Goal: Find contact information: Find contact information

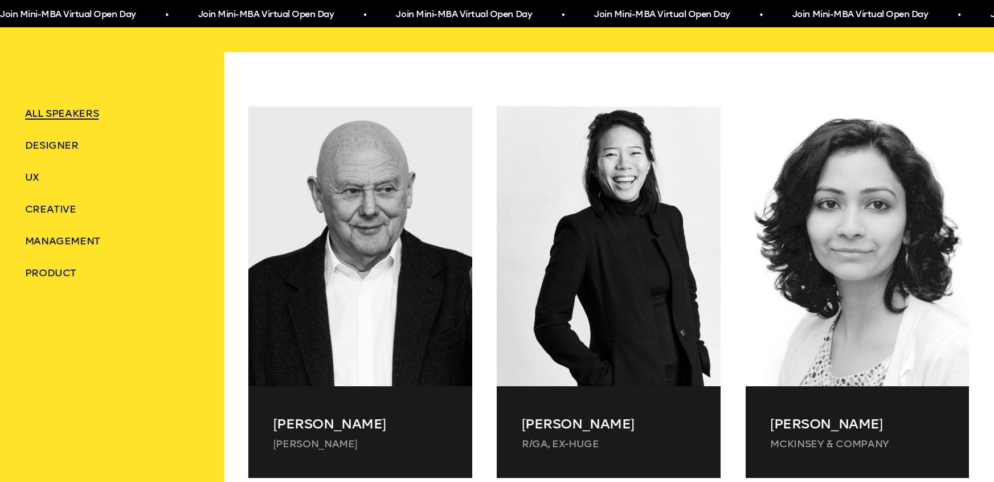
scroll to position [558, 0]
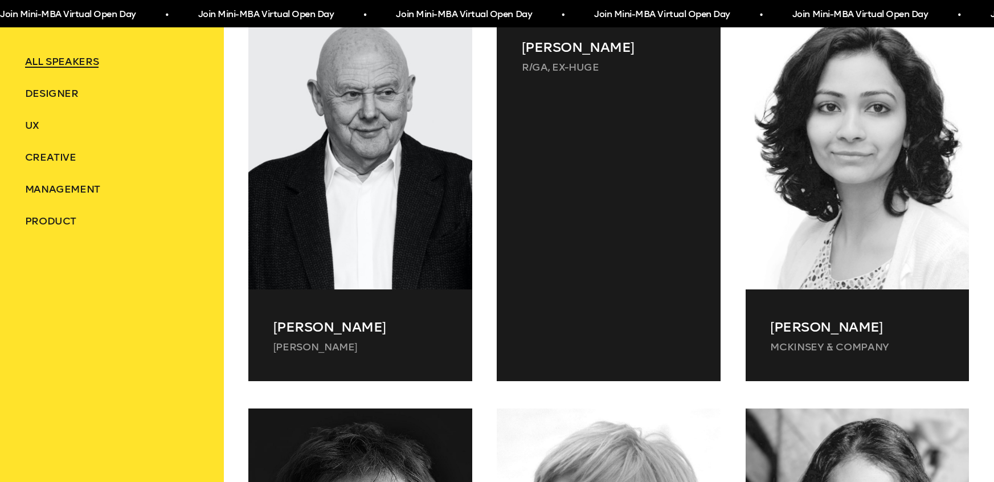
click at [538, 51] on p "[PERSON_NAME]" at bounding box center [609, 47] width 174 height 21
copy p "[PERSON_NAME]"
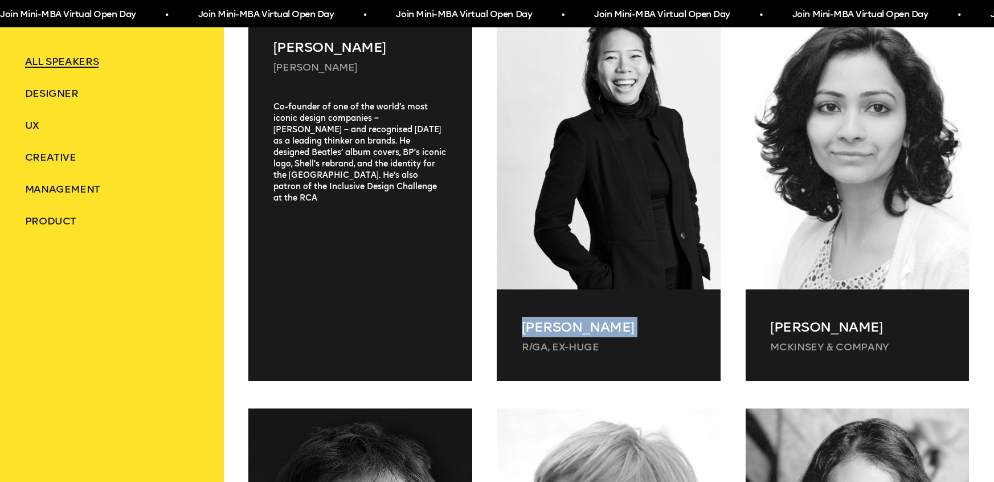
click at [313, 47] on p "[PERSON_NAME]" at bounding box center [361, 47] width 174 height 21
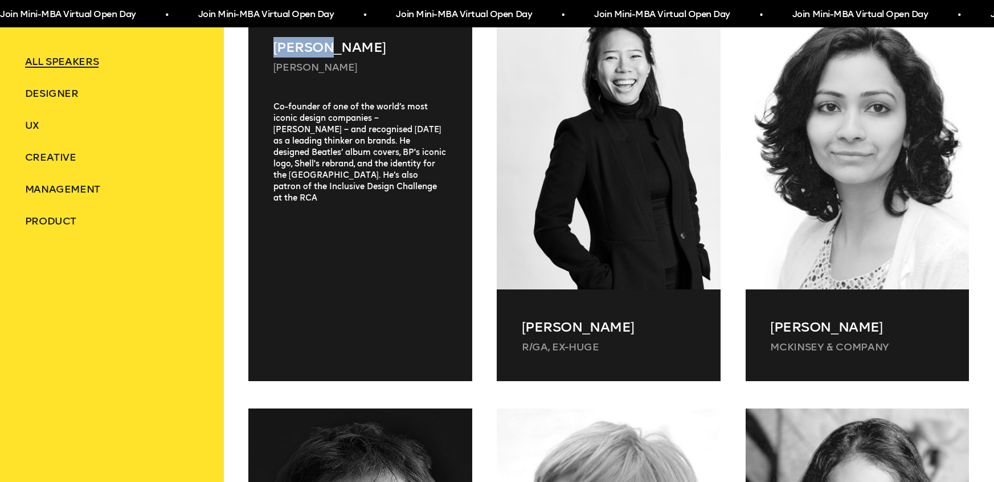
click at [313, 47] on p "[PERSON_NAME]" at bounding box center [361, 47] width 174 height 21
